Goal: Task Accomplishment & Management: Complete application form

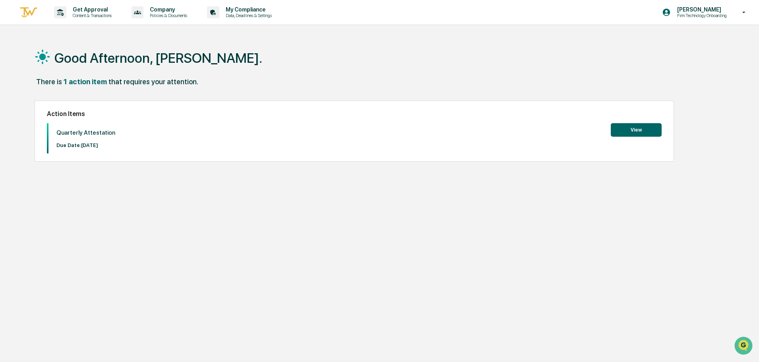
click at [648, 129] on button "View" at bounding box center [636, 130] width 51 height 14
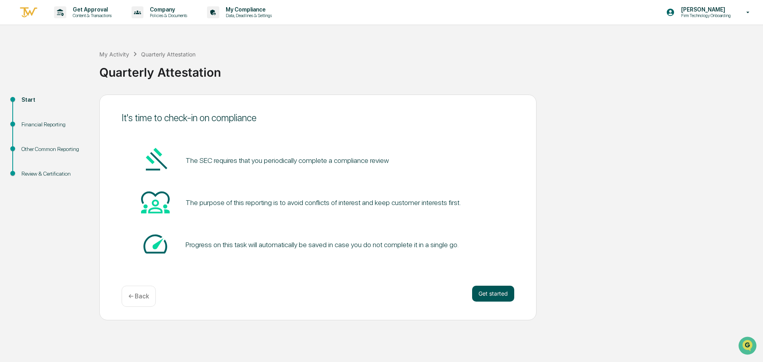
click at [481, 292] on button "Get started" at bounding box center [493, 294] width 42 height 16
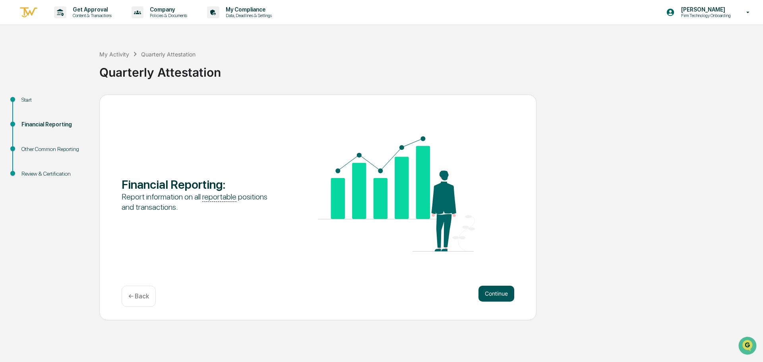
click at [498, 295] on button "Continue" at bounding box center [496, 294] width 36 height 16
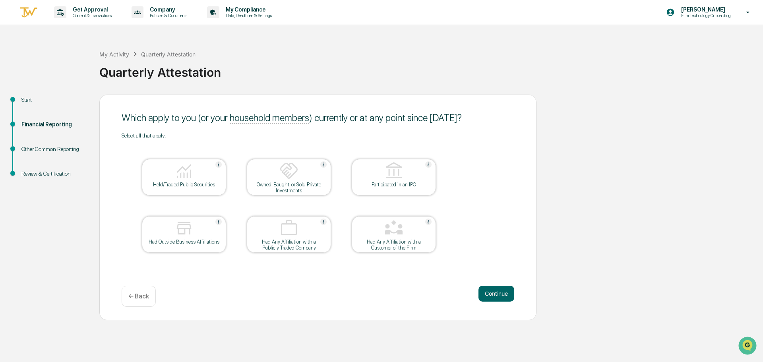
click at [181, 157] on table "Held/Traded Public Securities Owned, Bought, or Sold Private Investments Partic…" at bounding box center [289, 206] width 334 height 134
click at [180, 166] on img at bounding box center [183, 170] width 19 height 19
click at [488, 297] on button "Continue" at bounding box center [496, 294] width 36 height 16
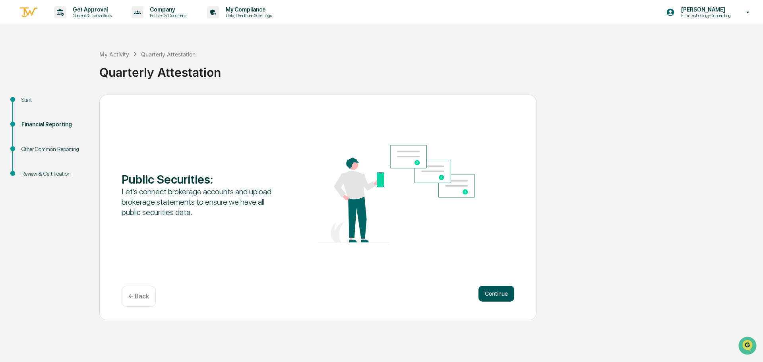
click at [497, 296] on button "Continue" at bounding box center [496, 294] width 36 height 16
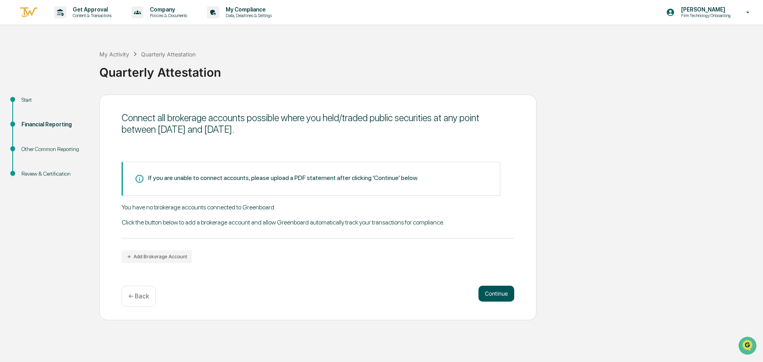
click at [495, 289] on button "Continue" at bounding box center [496, 294] width 36 height 16
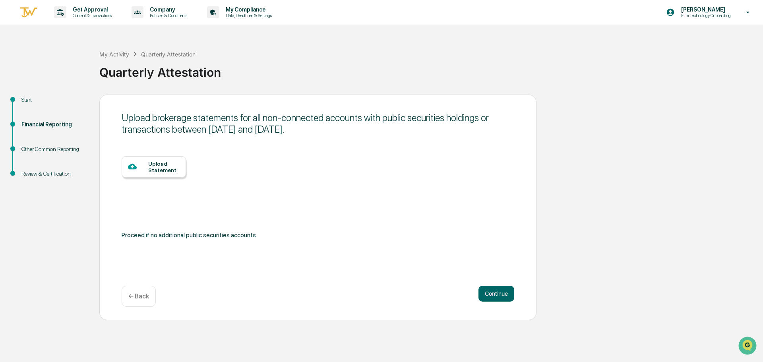
click at [137, 303] on div "← Back" at bounding box center [139, 296] width 34 height 21
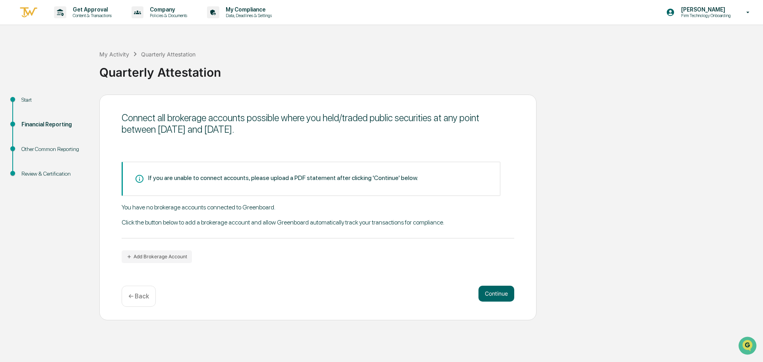
click at [137, 308] on div "Connect all brokerage accounts possible where you held/traded public securities…" at bounding box center [317, 208] width 437 height 226
click at [139, 302] on div "← Back" at bounding box center [139, 296] width 34 height 21
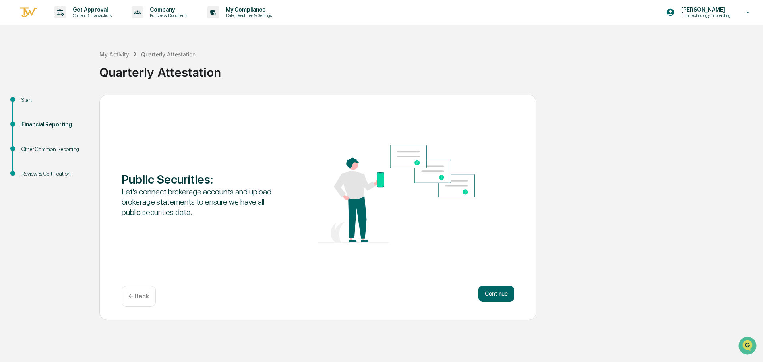
click at [131, 297] on p "← Back" at bounding box center [138, 296] width 21 height 8
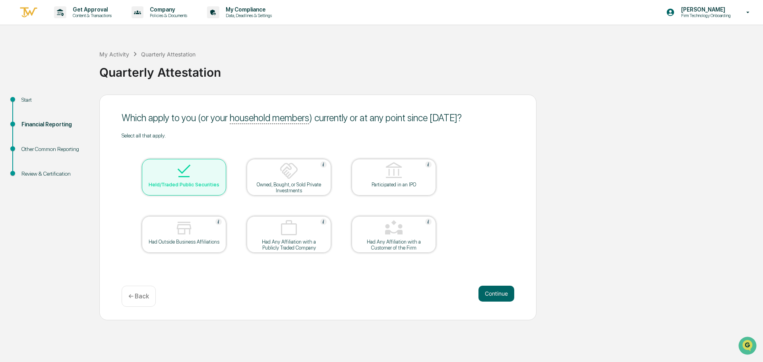
click at [158, 175] on div at bounding box center [183, 171] width 79 height 20
drag, startPoint x: 495, startPoint y: 284, endPoint x: 501, endPoint y: 301, distance: 17.7
click at [497, 287] on div "Which apply to you (or your household members ) currently or at any point since…" at bounding box center [317, 208] width 437 height 226
click at [497, 297] on button "Continue" at bounding box center [496, 294] width 36 height 16
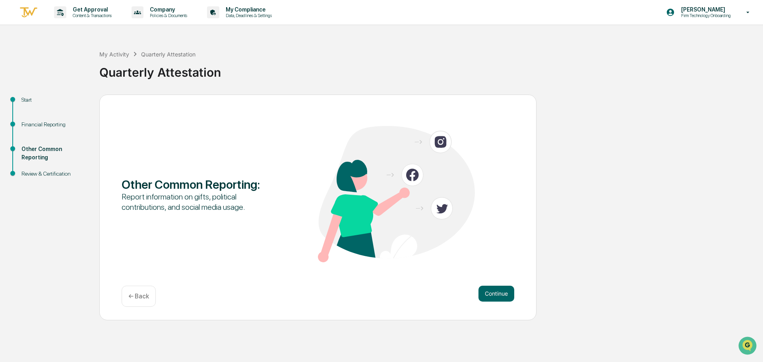
click at [146, 295] on p "← Back" at bounding box center [138, 296] width 21 height 8
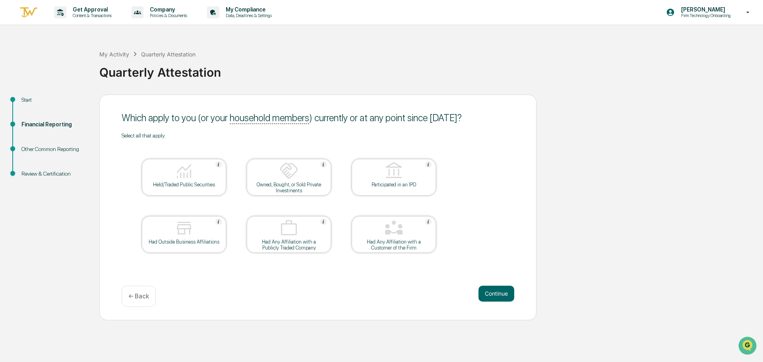
click at [146, 295] on p "← Back" at bounding box center [138, 296] width 21 height 8
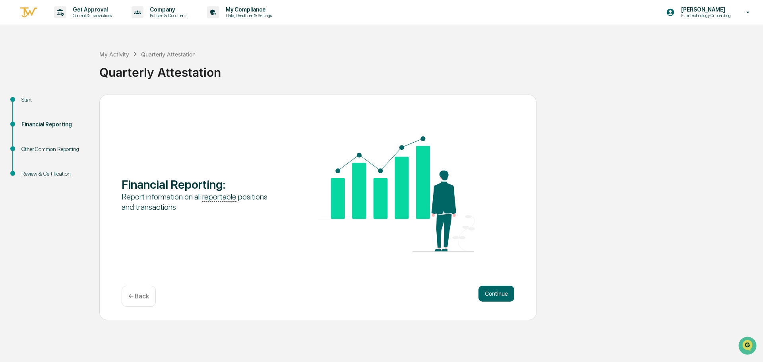
click at [146, 295] on p "← Back" at bounding box center [138, 296] width 21 height 8
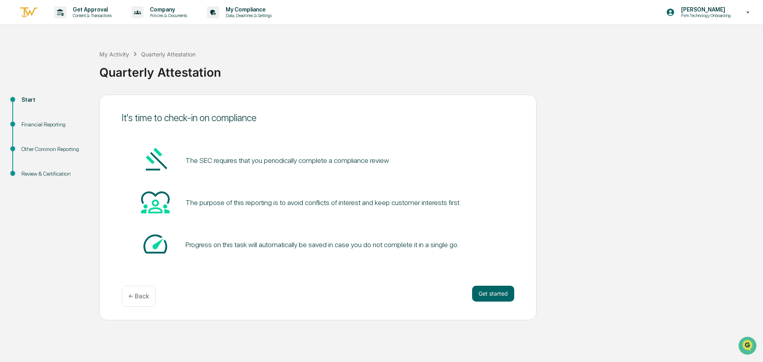
click at [490, 301] on div "Get started ← Back" at bounding box center [318, 296] width 392 height 21
click at [508, 290] on button "Get started" at bounding box center [493, 294] width 42 height 16
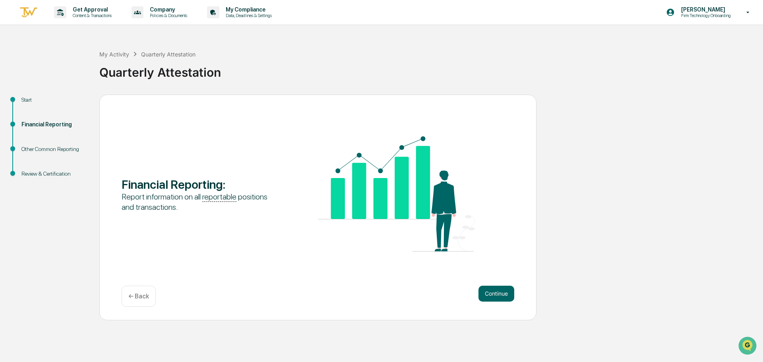
click at [508, 290] on button "Continue" at bounding box center [496, 294] width 36 height 16
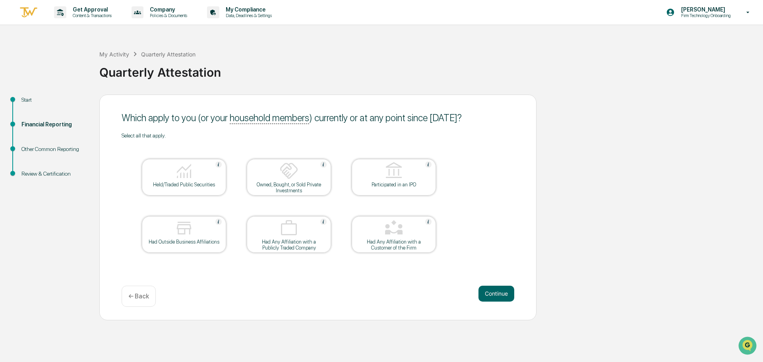
click at [508, 290] on button "Continue" at bounding box center [496, 294] width 36 height 16
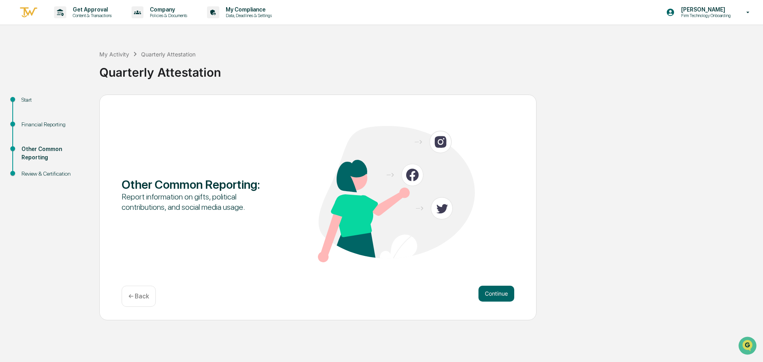
click at [508, 290] on button "Continue" at bounding box center [496, 294] width 36 height 16
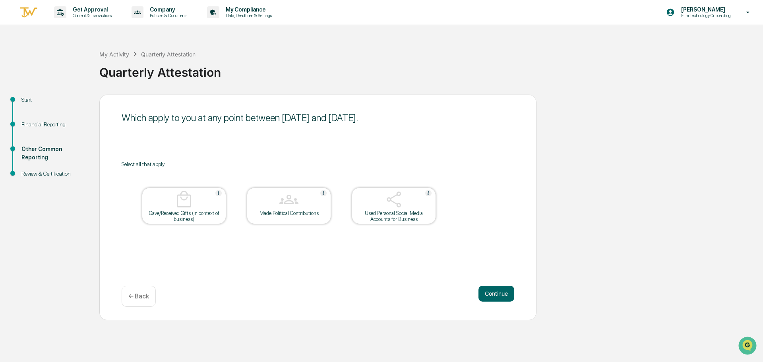
click at [508, 290] on button "Continue" at bounding box center [496, 294] width 36 height 16
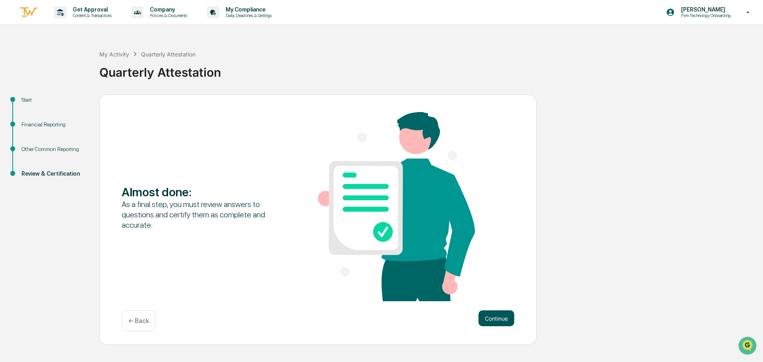
click at [504, 315] on button "Continue" at bounding box center [496, 318] width 36 height 16
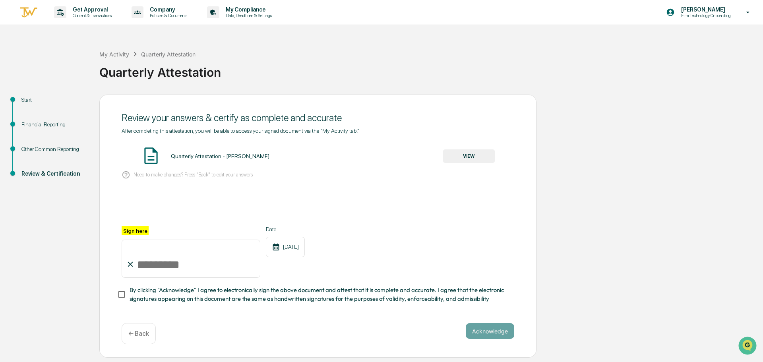
click at [146, 261] on input "Sign here" at bounding box center [191, 259] width 139 height 38
type input "**********"
click at [497, 330] on button "Acknowledge" at bounding box center [490, 331] width 48 height 16
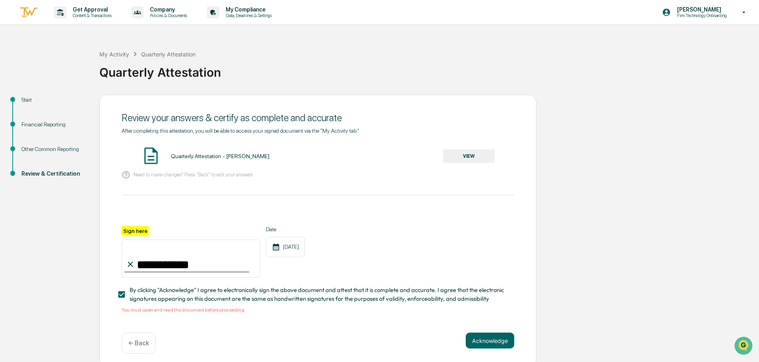
drag, startPoint x: 483, startPoint y: 149, endPoint x: 479, endPoint y: 155, distance: 7.7
click at [482, 149] on div "Quarterly Attestation - [PERSON_NAME] VIEW" at bounding box center [318, 156] width 392 height 21
click at [479, 155] on button "VIEW" at bounding box center [469, 156] width 52 height 14
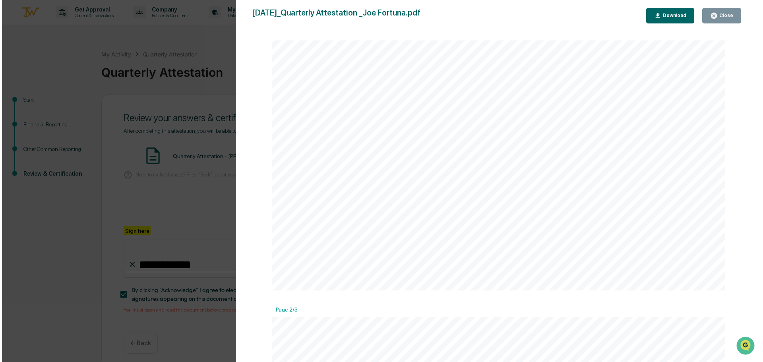
scroll to position [322, 0]
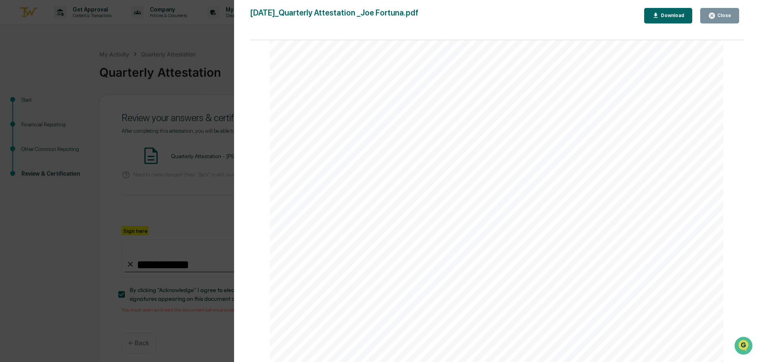
click at [732, 18] on button "Close" at bounding box center [719, 15] width 39 height 15
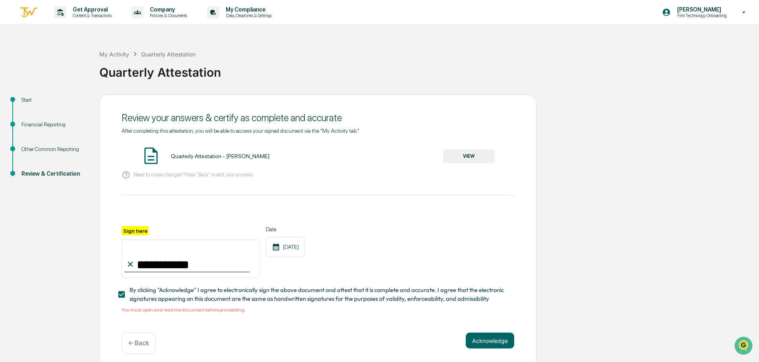
click at [20, 96] on ul "Start Financial Reporting Other Common Reporting Review & Certification" at bounding box center [51, 146] width 95 height 103
click at [28, 98] on div "Start" at bounding box center [53, 100] width 65 height 8
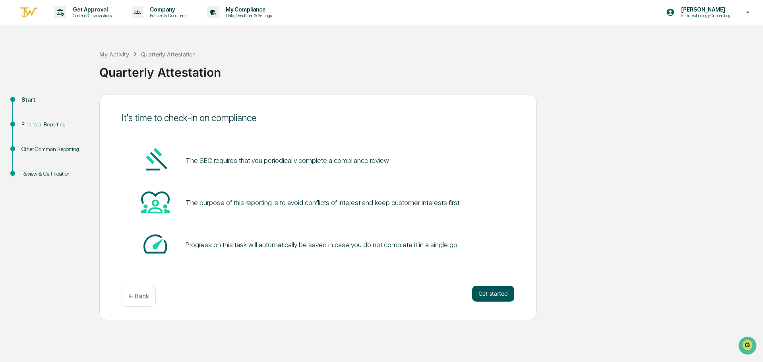
click at [483, 289] on button "Get started" at bounding box center [493, 294] width 42 height 16
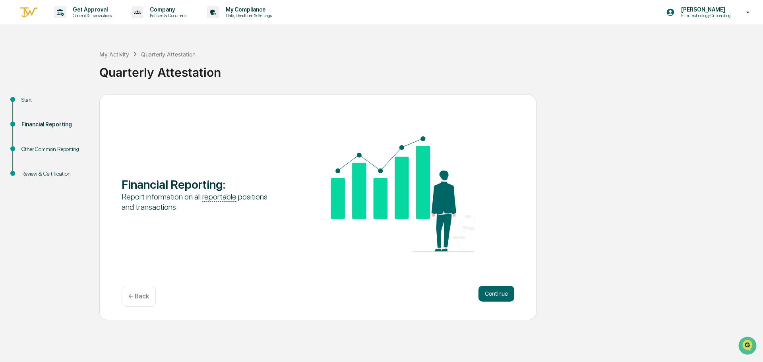
click at [485, 283] on div "Financial Reporting : Report information on all reportable positions and transa…" at bounding box center [317, 208] width 437 height 226
click at [485, 289] on button "Continue" at bounding box center [496, 294] width 36 height 16
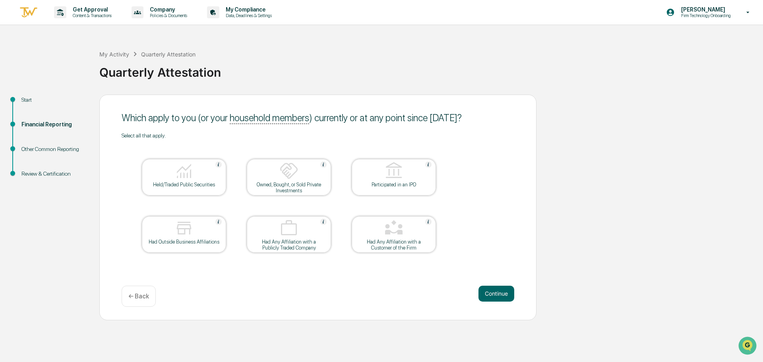
click at [184, 170] on img at bounding box center [183, 170] width 19 height 19
click at [510, 295] on button "Continue" at bounding box center [496, 294] width 36 height 16
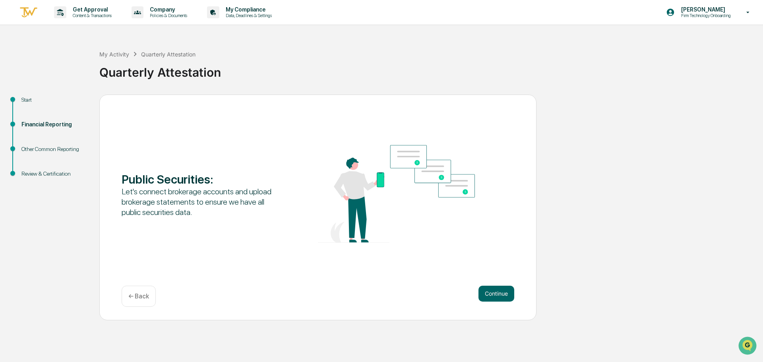
click at [510, 295] on button "Continue" at bounding box center [496, 294] width 36 height 16
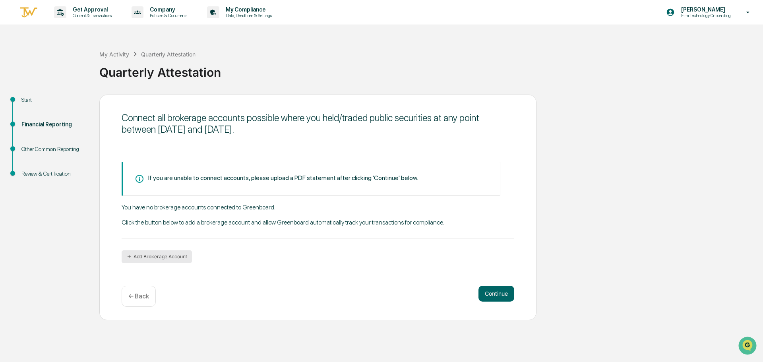
click at [162, 255] on button "Add Brokerage Account" at bounding box center [157, 256] width 70 height 13
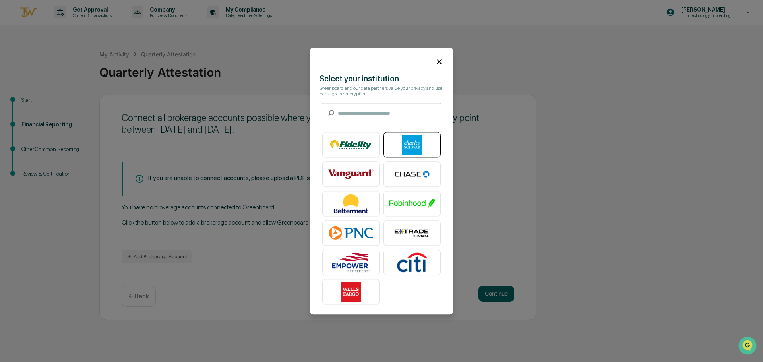
click at [424, 143] on img at bounding box center [411, 145] width 45 height 20
click at [437, 60] on icon at bounding box center [439, 61] width 5 height 5
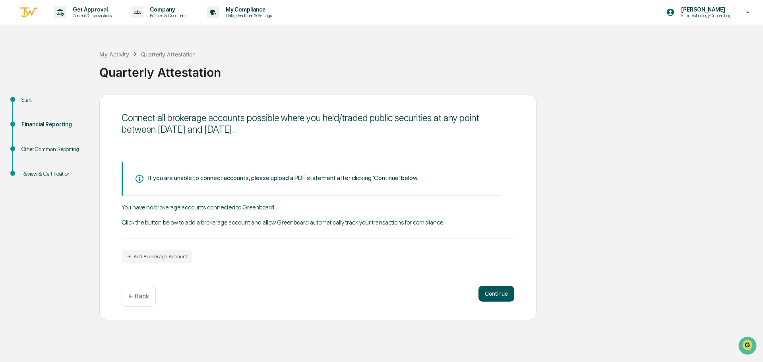
click at [494, 297] on button "Continue" at bounding box center [496, 294] width 36 height 16
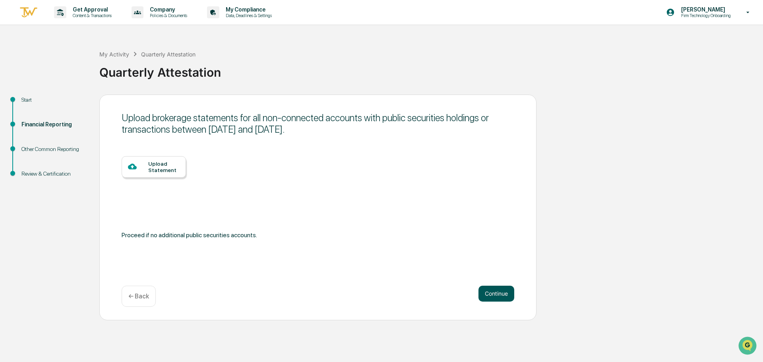
click at [500, 290] on button "Continue" at bounding box center [496, 294] width 36 height 16
